Goal: Check status: Check status

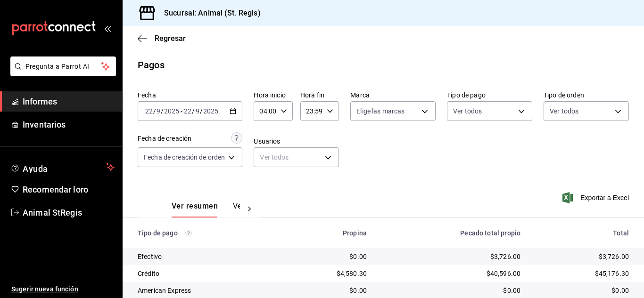
scroll to position [118, 0]
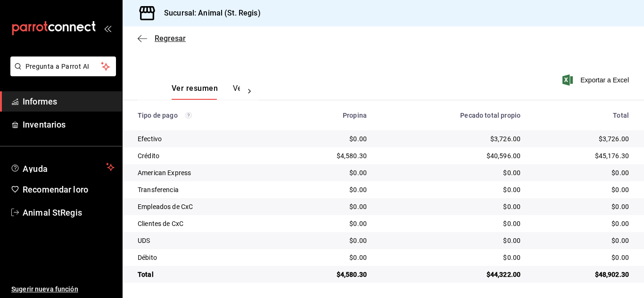
click at [172, 42] on font "Regresar" at bounding box center [170, 38] width 31 height 9
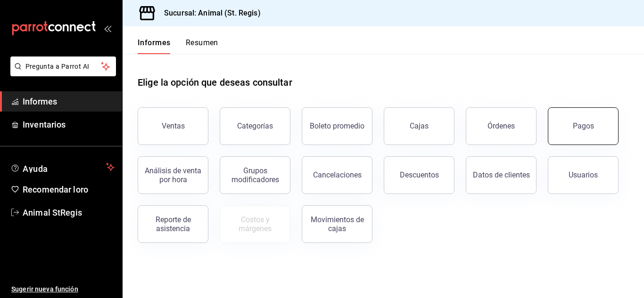
click at [574, 122] on font "Pagos" at bounding box center [583, 126] width 21 height 9
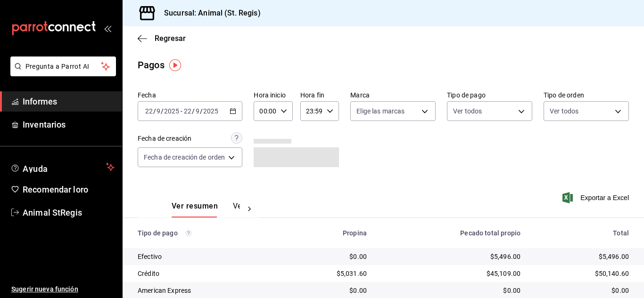
click at [284, 111] on icon "button" at bounding box center [283, 111] width 7 height 7
drag, startPoint x: 268, startPoint y: 180, endPoint x: 262, endPoint y: 181, distance: 5.2
click at [268, 181] on font "02" at bounding box center [265, 181] width 8 height 8
type input "02:00"
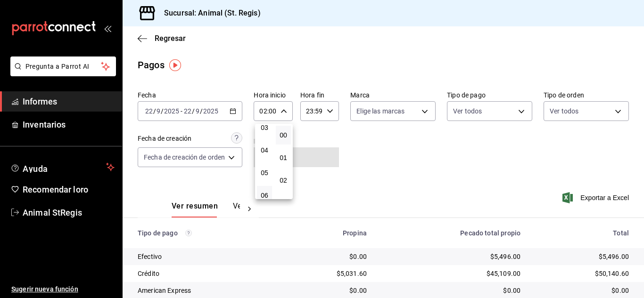
click at [264, 191] on button "06" at bounding box center [264, 195] width 15 height 19
type input "06:00"
drag, startPoint x: 640, startPoint y: 162, endPoint x: 625, endPoint y: 189, distance: 30.8
click at [640, 213] on div at bounding box center [322, 149] width 644 height 298
click at [556, 159] on div "Fecha [DATE] [DATE] - [DATE] [DATE] Hora inicio 06:00 Hora inicio Hora fin 23:5…" at bounding box center [383, 132] width 491 height 91
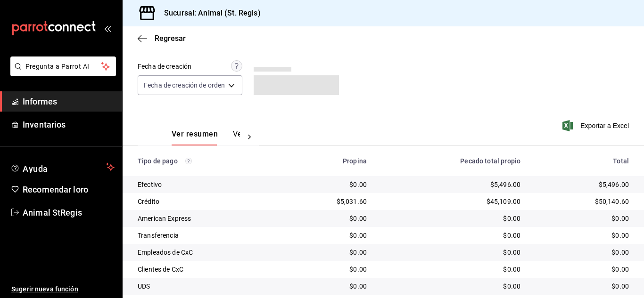
scroll to position [118, 0]
